Goal: Navigation & Orientation: Find specific page/section

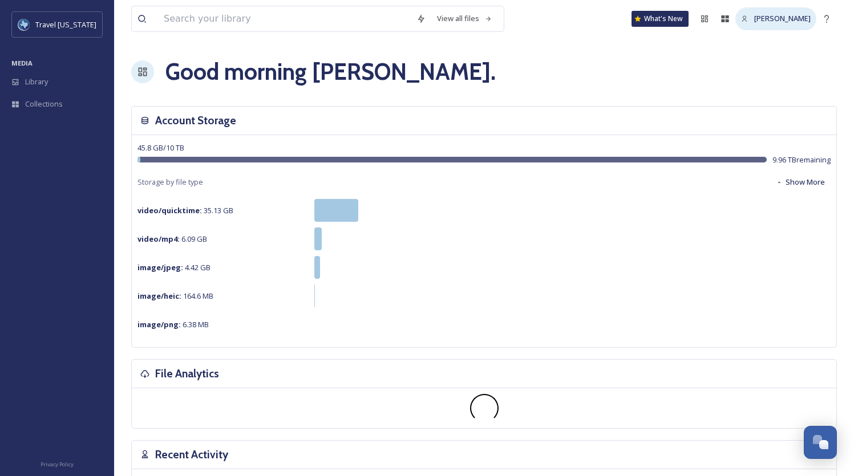
click at [776, 17] on span "[PERSON_NAME]" at bounding box center [782, 18] width 56 height 10
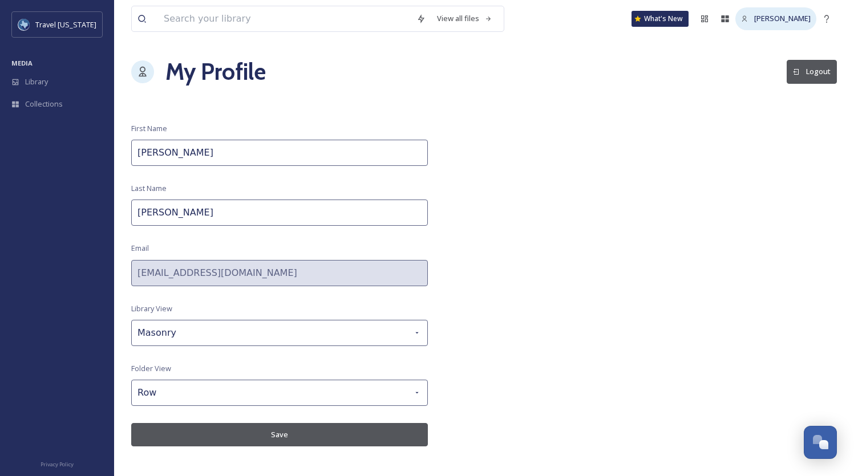
click at [766, 19] on span "[PERSON_NAME]" at bounding box center [782, 18] width 56 height 10
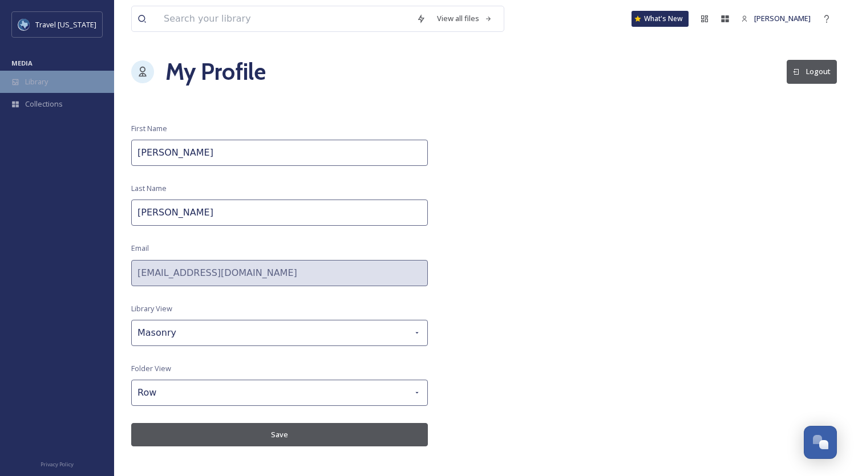
click at [55, 88] on div "Library" at bounding box center [57, 82] width 114 height 22
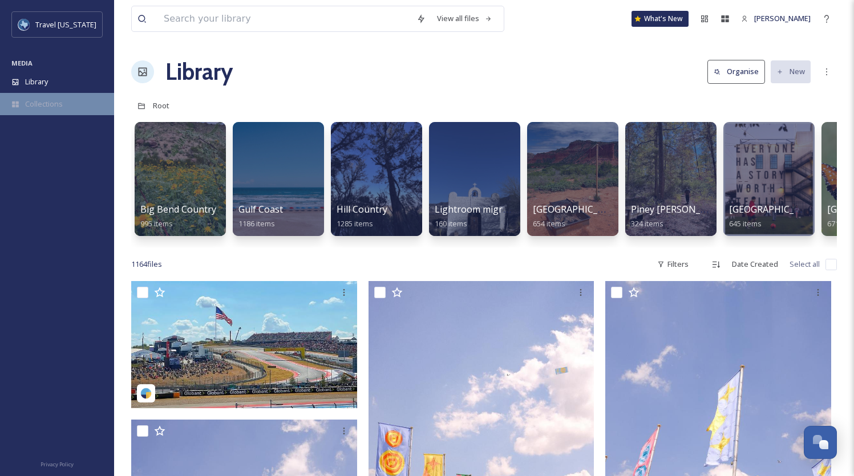
click at [49, 111] on div "Collections" at bounding box center [57, 104] width 114 height 22
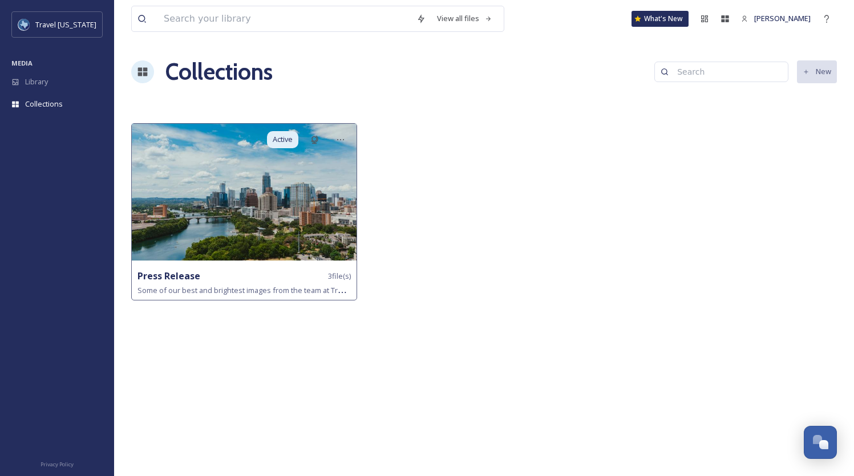
click at [238, 205] on img at bounding box center [244, 192] width 225 height 137
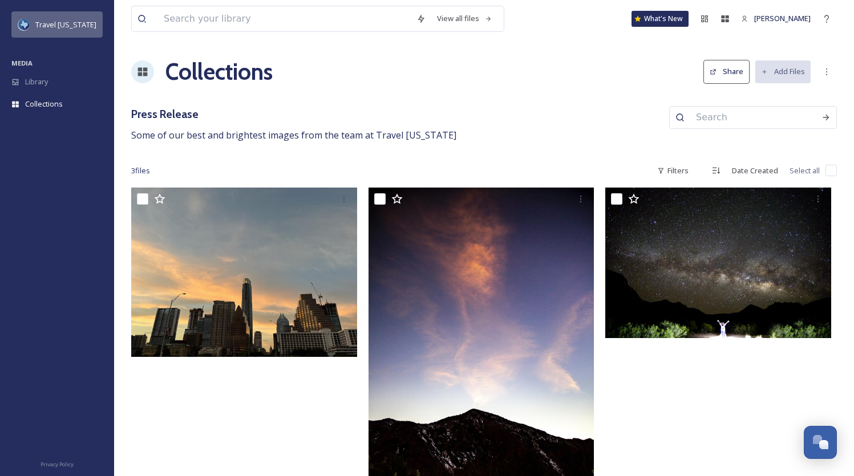
click at [58, 29] on span "Travel [US_STATE]" at bounding box center [65, 24] width 61 height 10
click at [774, 21] on span "[PERSON_NAME]" at bounding box center [782, 18] width 56 height 10
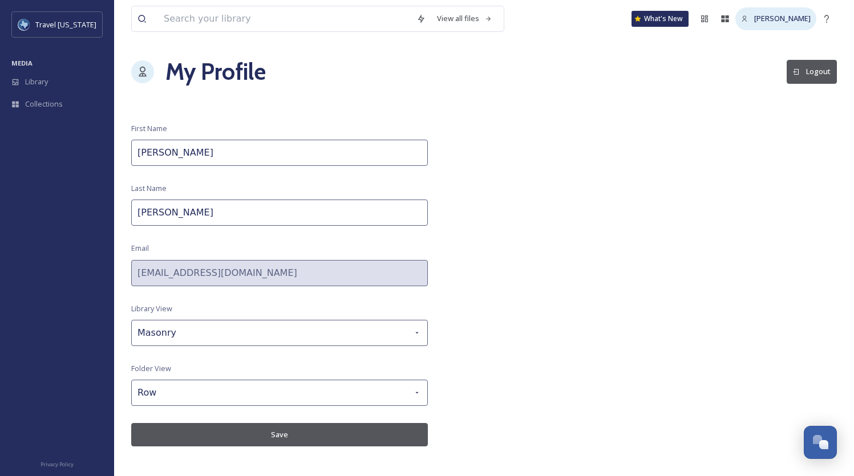
click at [781, 15] on span "[PERSON_NAME]" at bounding box center [782, 18] width 56 height 10
click at [768, 19] on span "[PERSON_NAME]" at bounding box center [782, 18] width 56 height 10
click at [749, 22] on div "[PERSON_NAME]" at bounding box center [775, 18] width 81 height 22
click at [783, 22] on span "[PERSON_NAME]" at bounding box center [782, 18] width 56 height 10
click at [766, 22] on span "[PERSON_NAME]" at bounding box center [782, 18] width 56 height 10
